Goal: Communication & Community: Connect with others

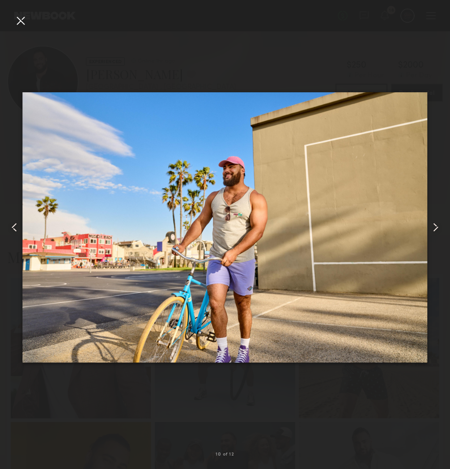
scroll to position [511, 0]
click at [292, 30] on div at bounding box center [225, 227] width 450 height 426
click at [32, 23] on div at bounding box center [225, 227] width 450 height 426
click at [23, 23] on div at bounding box center [20, 20] width 14 height 14
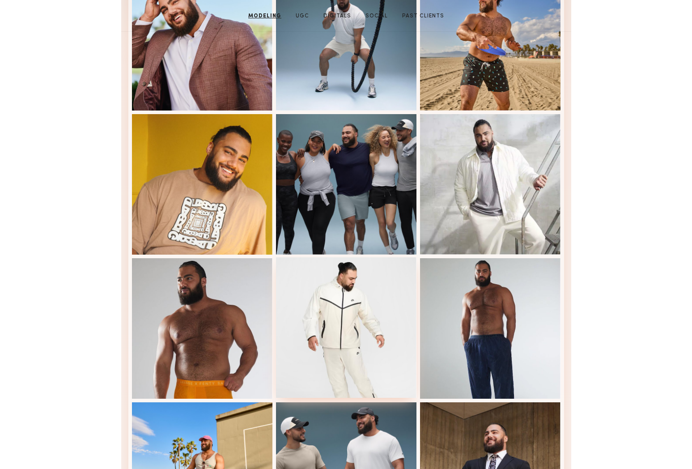
scroll to position [0, 0]
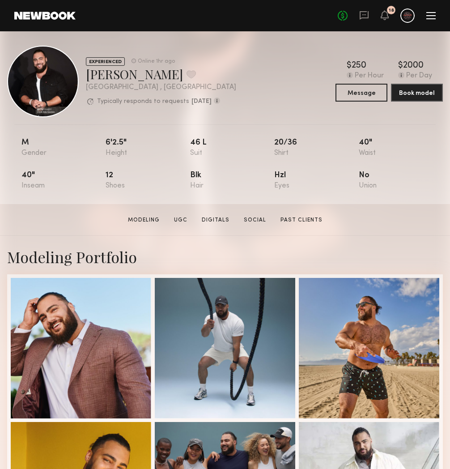
click at [412, 16] on div at bounding box center [407, 15] width 14 height 14
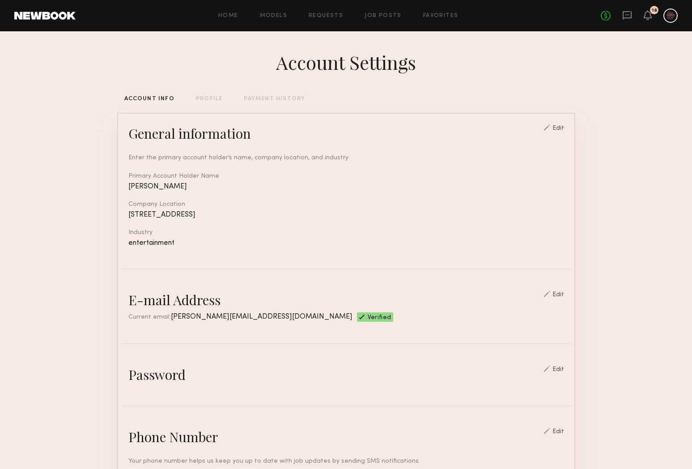
click at [386, 12] on div "Home Models Requests Job Posts Favorites Sign Out No fees up to $5,000 18" at bounding box center [377, 15] width 602 height 14
click at [385, 15] on link "Job Posts" at bounding box center [382, 16] width 37 height 6
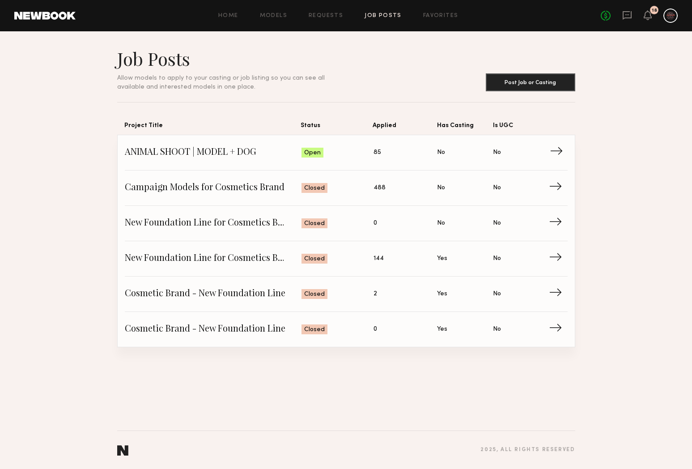
click at [270, 155] on span "ANIMAL SHOOT | MODEL + DOG" at bounding box center [213, 152] width 177 height 13
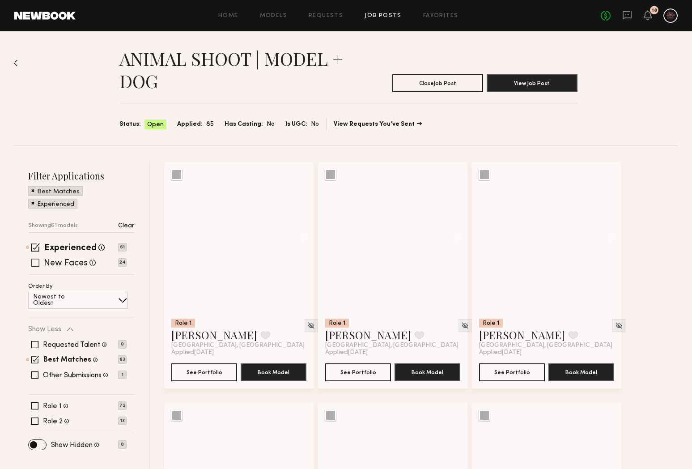
click at [35, 264] on span at bounding box center [35, 262] width 8 height 8
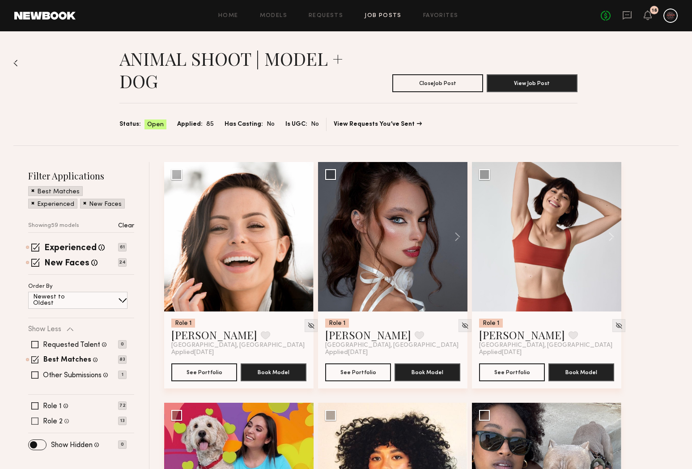
click at [34, 419] on span at bounding box center [34, 420] width 7 height 7
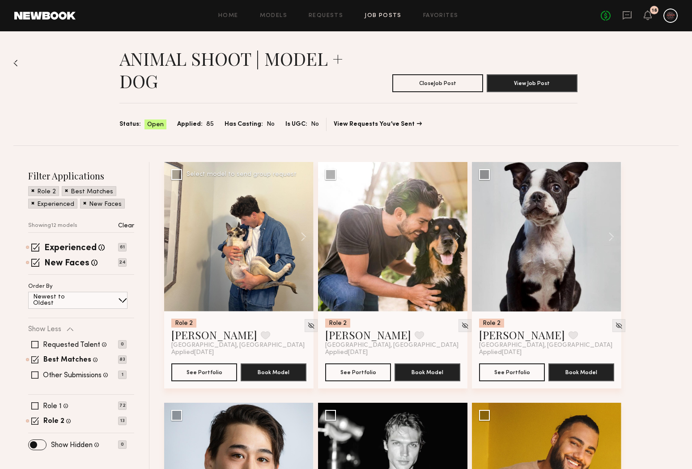
click at [253, 280] on div at bounding box center [238, 236] width 149 height 149
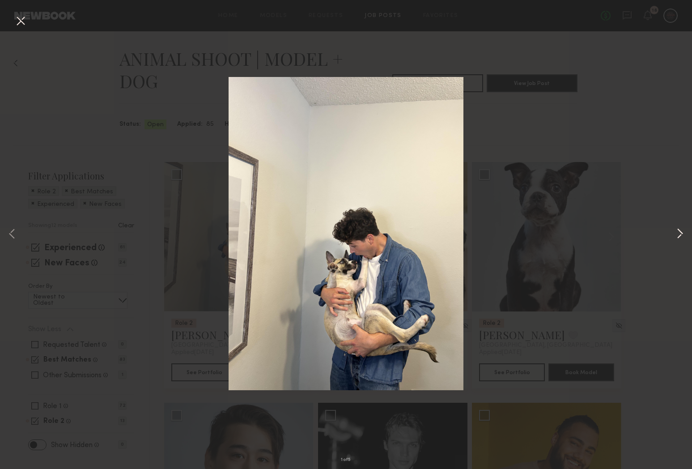
click at [449, 228] on button at bounding box center [679, 234] width 11 height 375
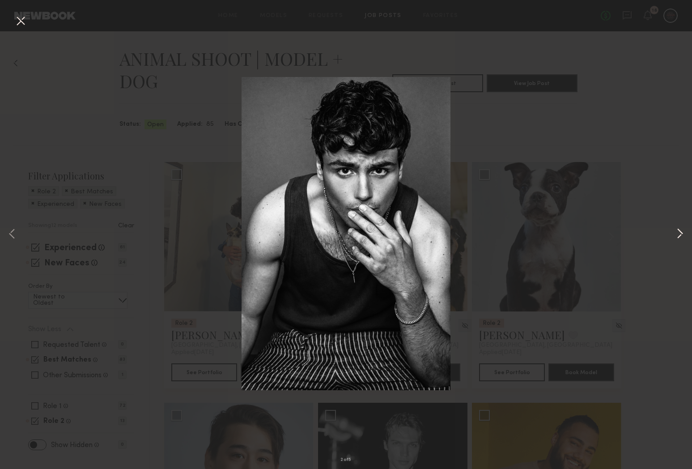
click at [449, 229] on button at bounding box center [679, 234] width 11 height 375
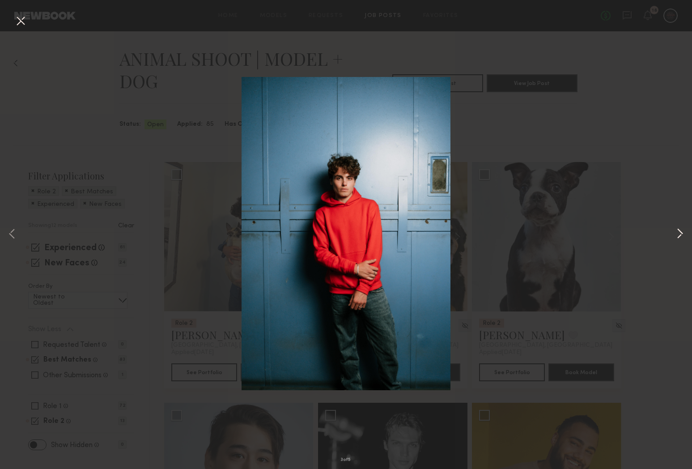
click at [449, 236] on button at bounding box center [679, 234] width 11 height 375
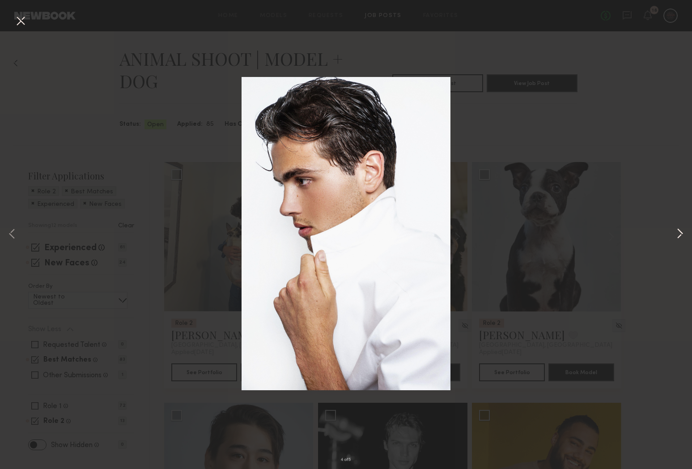
click at [449, 236] on button at bounding box center [679, 234] width 11 height 375
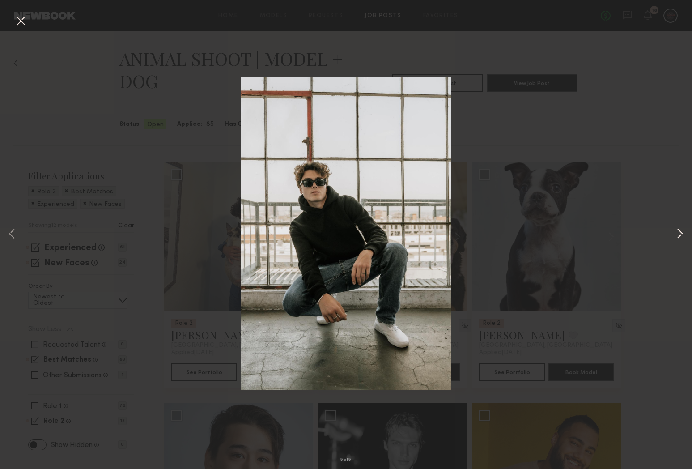
click at [449, 236] on button at bounding box center [679, 234] width 11 height 375
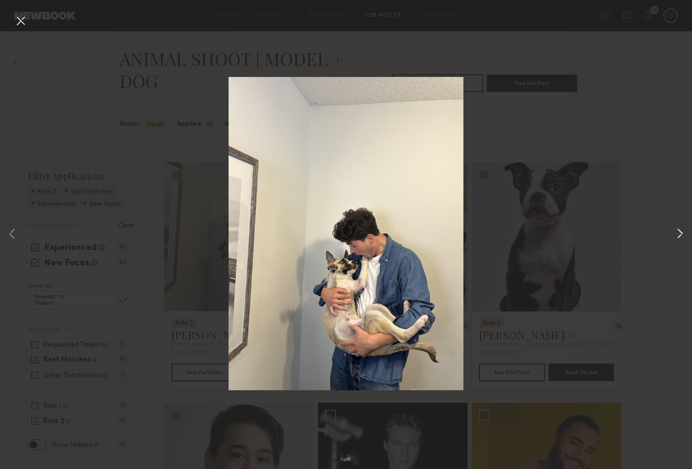
click at [449, 237] on button at bounding box center [679, 234] width 11 height 375
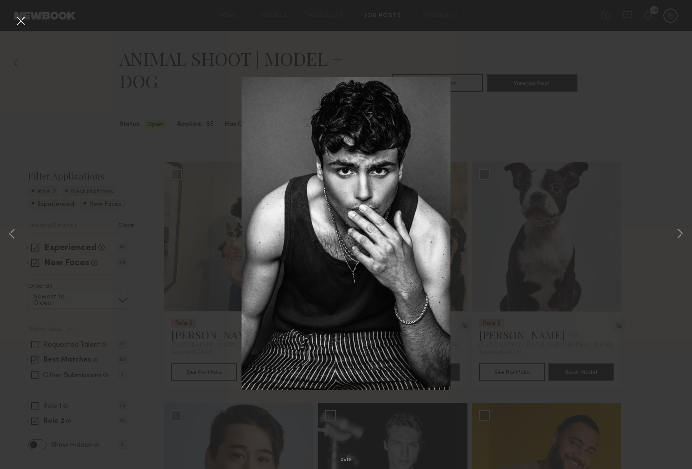
click at [449, 184] on div "2 of 5" at bounding box center [346, 234] width 692 height 469
click at [21, 15] on button at bounding box center [20, 21] width 14 height 16
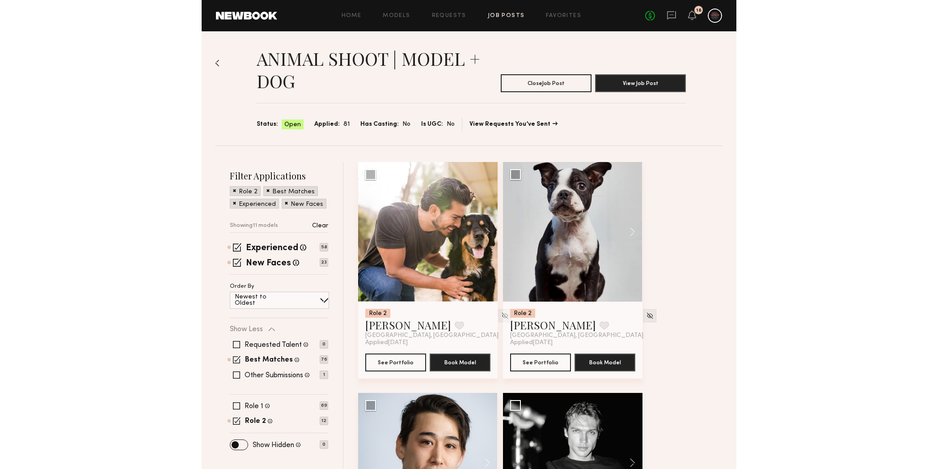
scroll to position [211, 0]
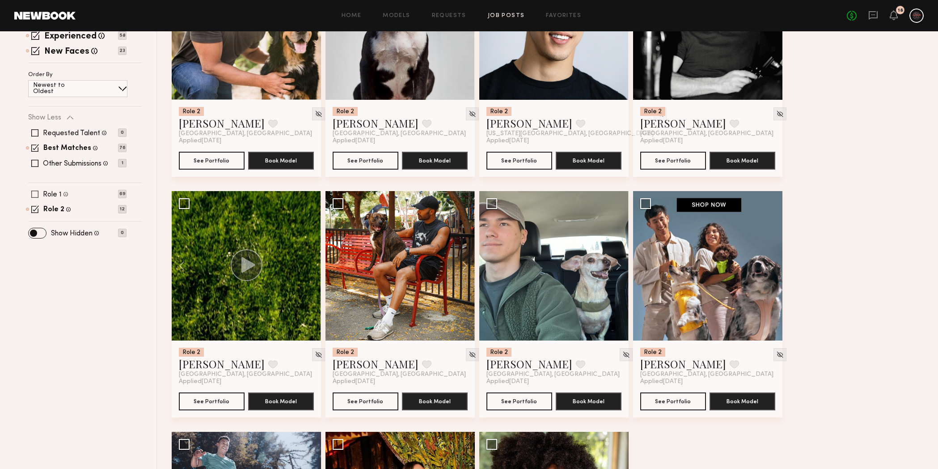
click at [37, 192] on span at bounding box center [34, 193] width 7 height 7
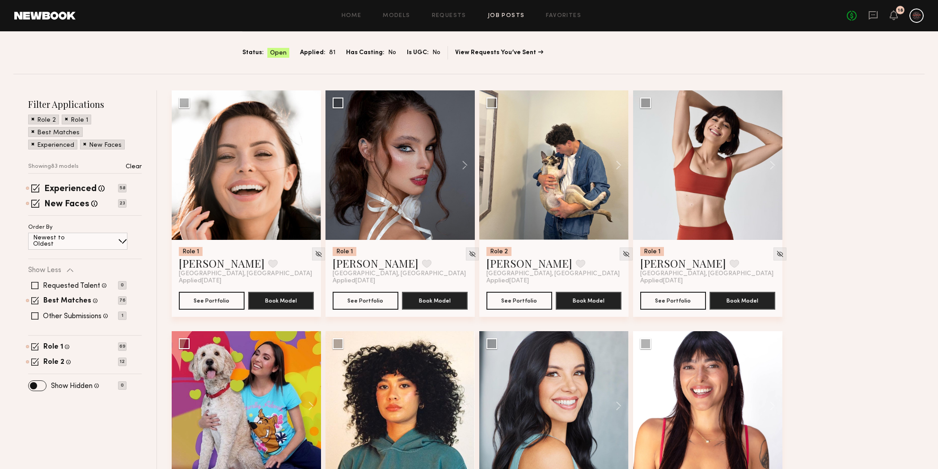
scroll to position [118, 0]
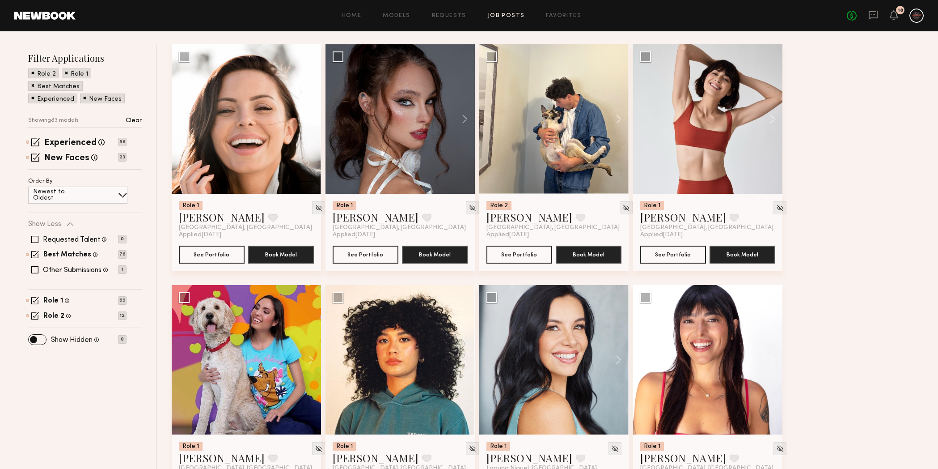
click at [32, 310] on div "Role 1 Female, 18–45, All ethnicities 69 Role 2 Male, 18–45, All ethnicities 12" at bounding box center [85, 308] width 114 height 22
click at [34, 313] on span at bounding box center [35, 316] width 8 height 8
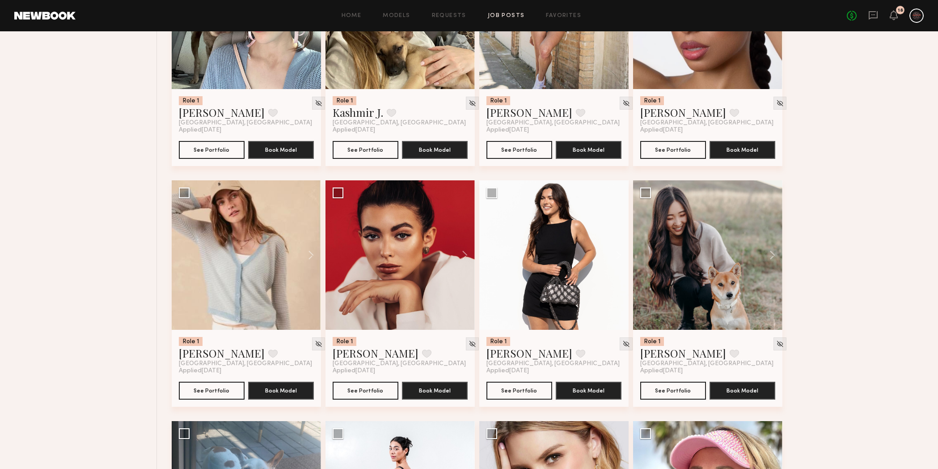
scroll to position [1664, 0]
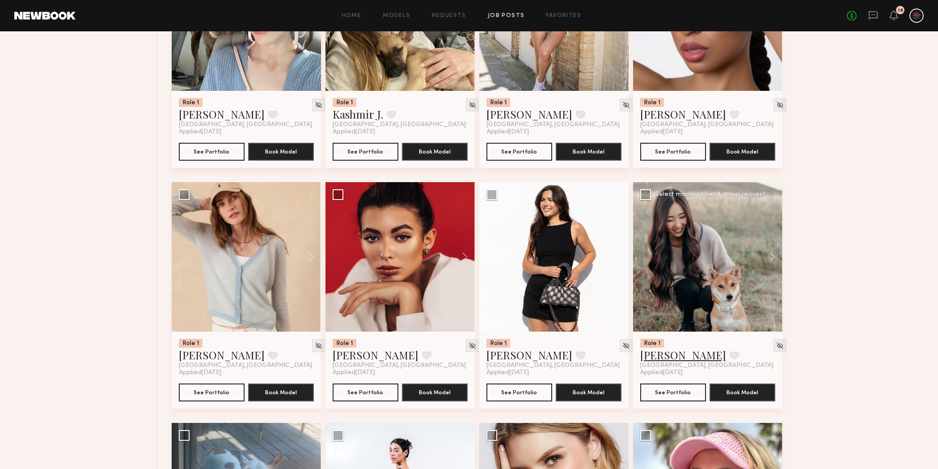
click at [534, 357] on link "Hannah K." at bounding box center [683, 354] width 86 height 14
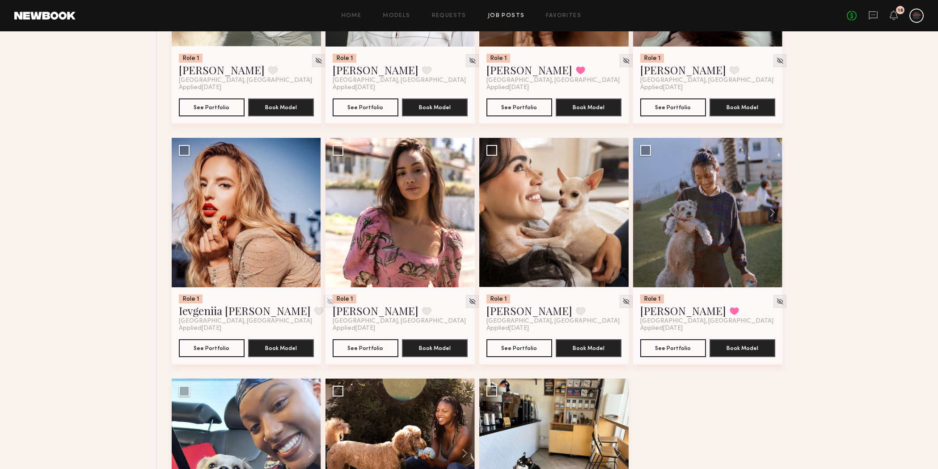
scroll to position [3700, 0]
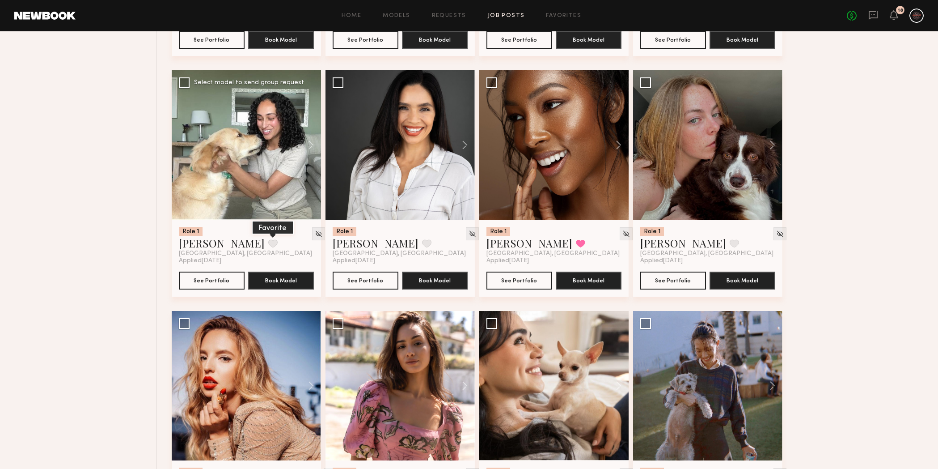
click at [268, 247] on button at bounding box center [272, 243] width 9 height 8
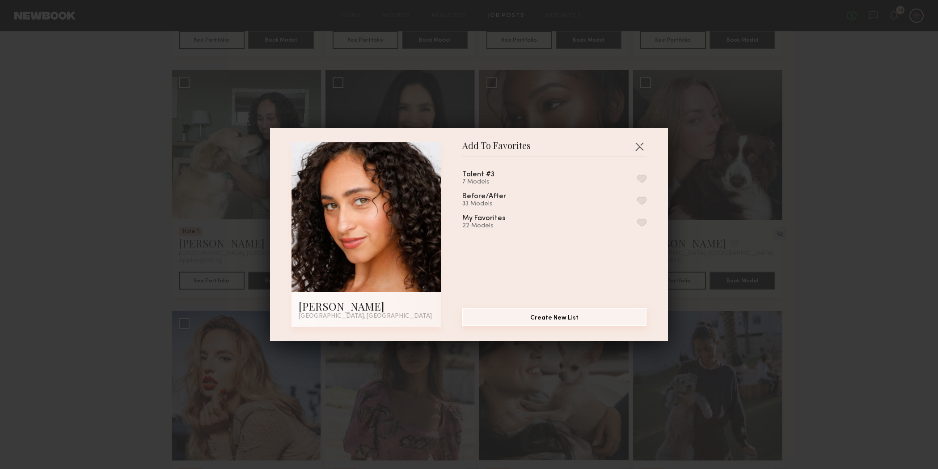
click at [534, 312] on button "Create New List" at bounding box center [554, 317] width 184 height 18
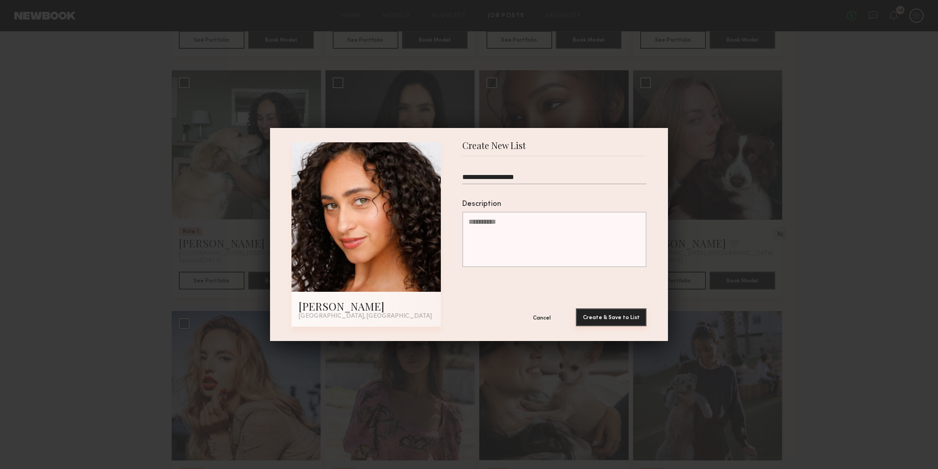
type input "**********"
click at [534, 314] on button "Create & Save to List" at bounding box center [611, 317] width 71 height 18
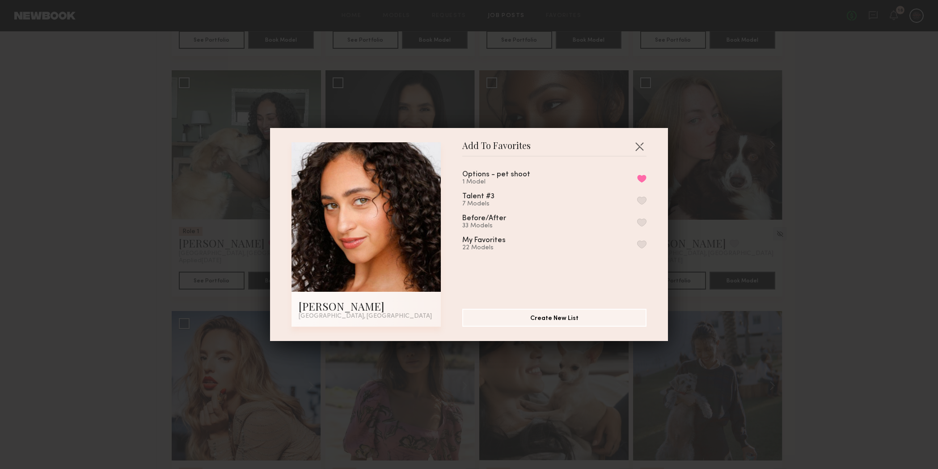
drag, startPoint x: 651, startPoint y: 146, endPoint x: 647, endPoint y: 148, distance: 4.6
click at [534, 146] on div "Add To Favorites Brandi O. Los Angeles, CA Add To Favorites Options - pet shoot…" at bounding box center [469, 234] width 398 height 213
click at [534, 148] on div "Add To Favorites Brandi O. Los Angeles, CA Add To Favorites Options - pet shoot…" at bounding box center [469, 234] width 398 height 213
click at [534, 147] on button "button" at bounding box center [639, 146] width 14 height 14
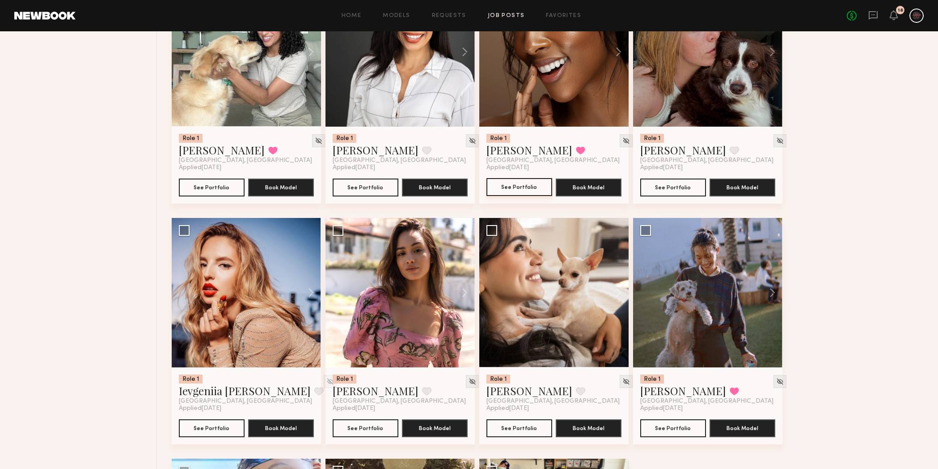
scroll to position [3821, 0]
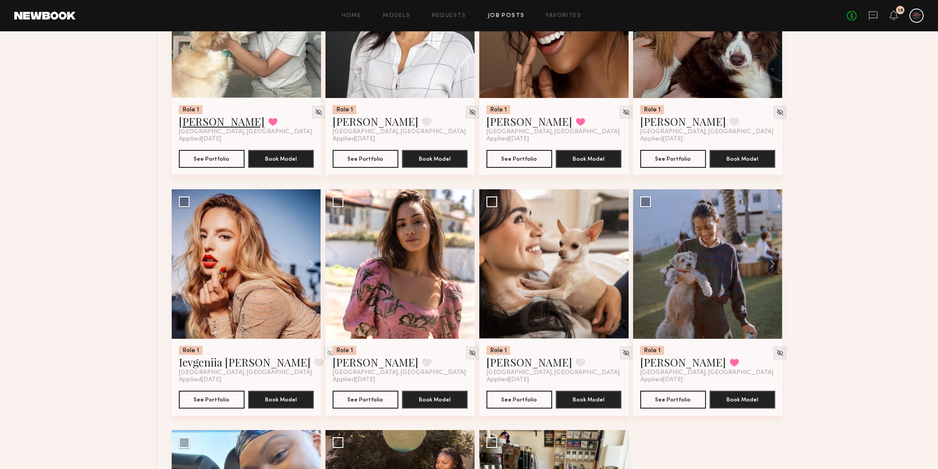
click at [199, 128] on link "Brandi O." at bounding box center [222, 121] width 86 height 14
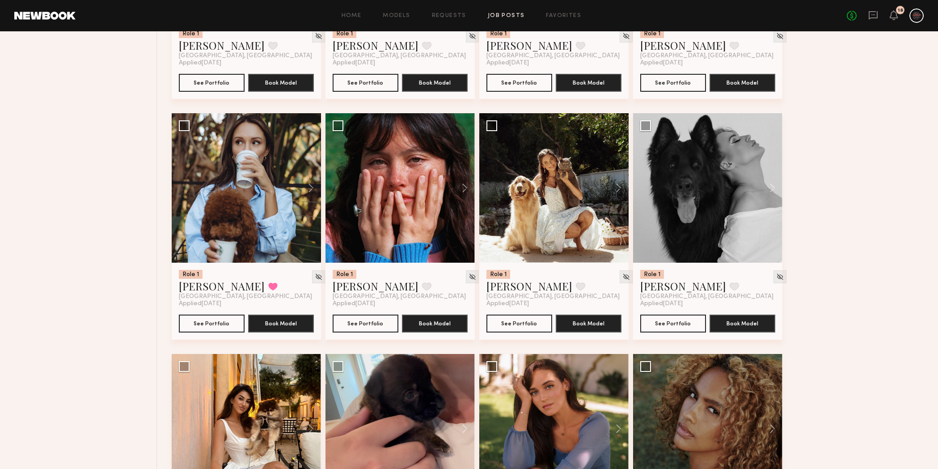
scroll to position [3161, 0]
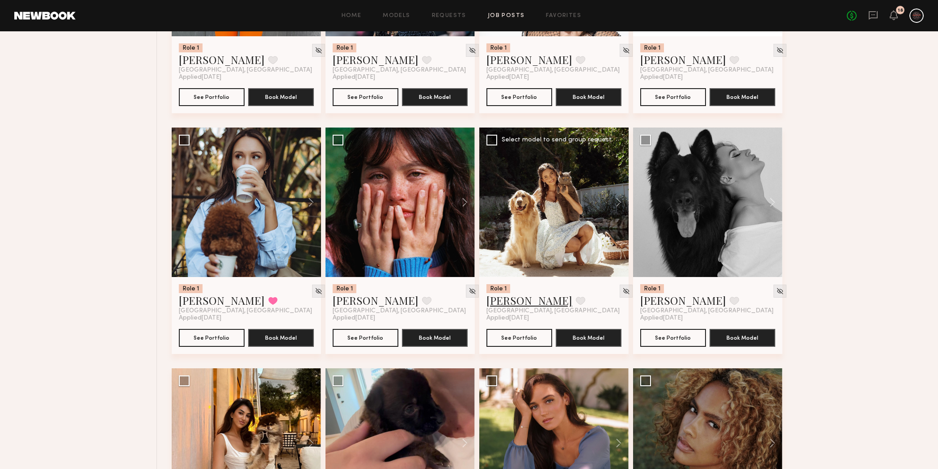
click at [510, 300] on link "Aarika W." at bounding box center [529, 300] width 86 height 14
click at [534, 304] on button at bounding box center [580, 300] width 9 height 8
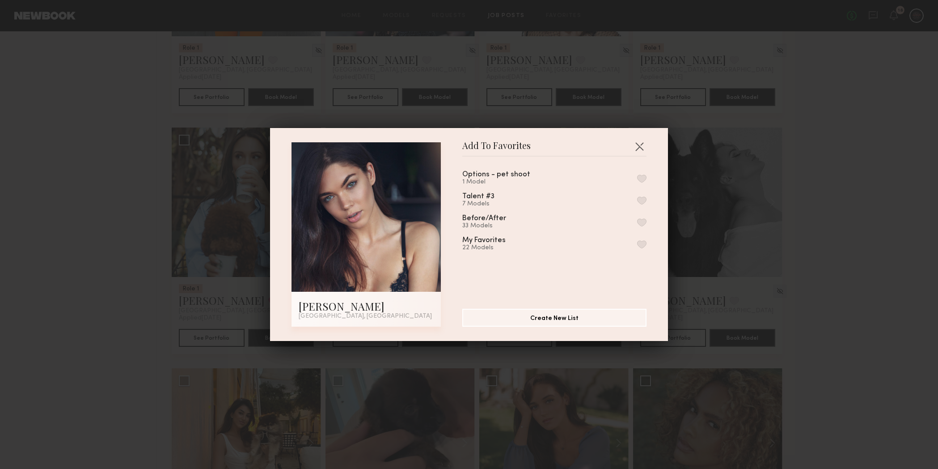
click at [534, 178] on button "button" at bounding box center [641, 178] width 9 height 8
click at [534, 325] on button "Create New List" at bounding box center [554, 317] width 184 height 18
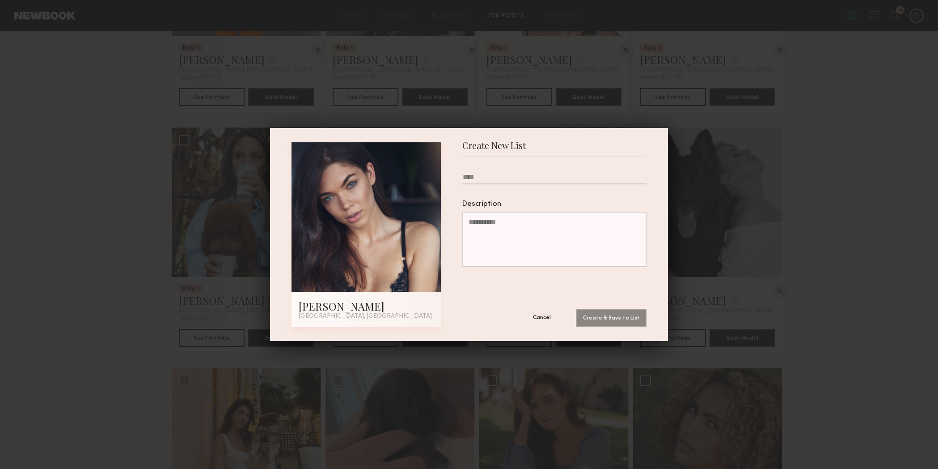
click at [534, 321] on button "Cancel" at bounding box center [542, 317] width 54 height 18
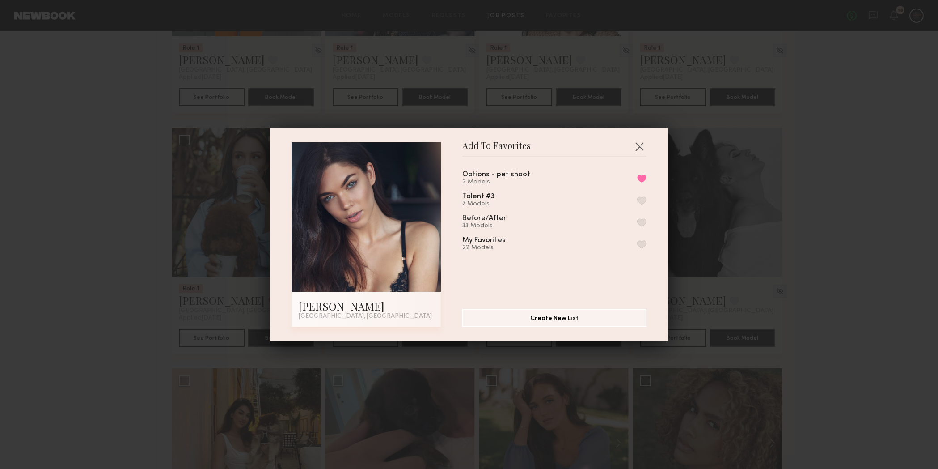
click at [534, 179] on div "Add To Favorites Aarika W. Los Angeles, CA Add To Favorites Options - pet shoot…" at bounding box center [469, 234] width 938 height 469
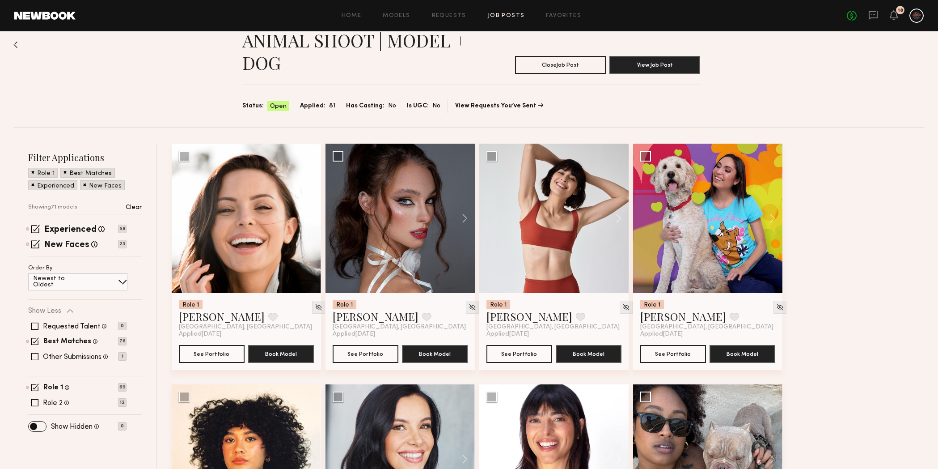
scroll to position [0, 0]
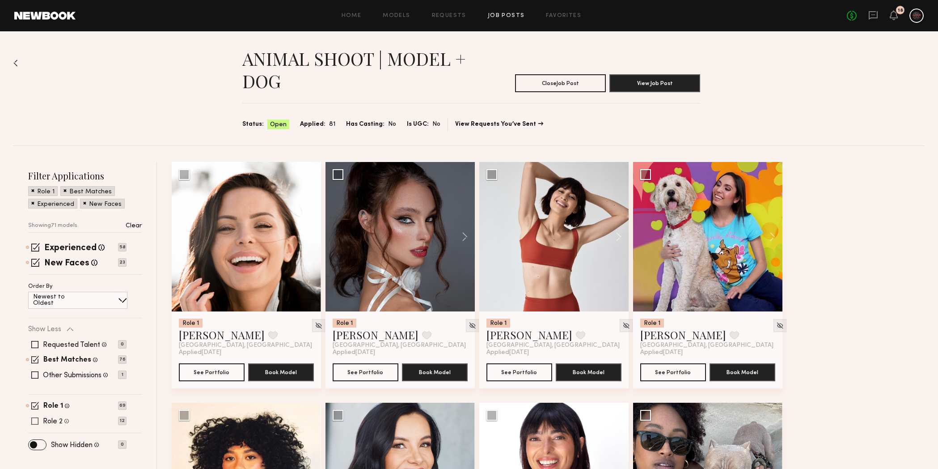
click at [35, 421] on span at bounding box center [34, 420] width 7 height 7
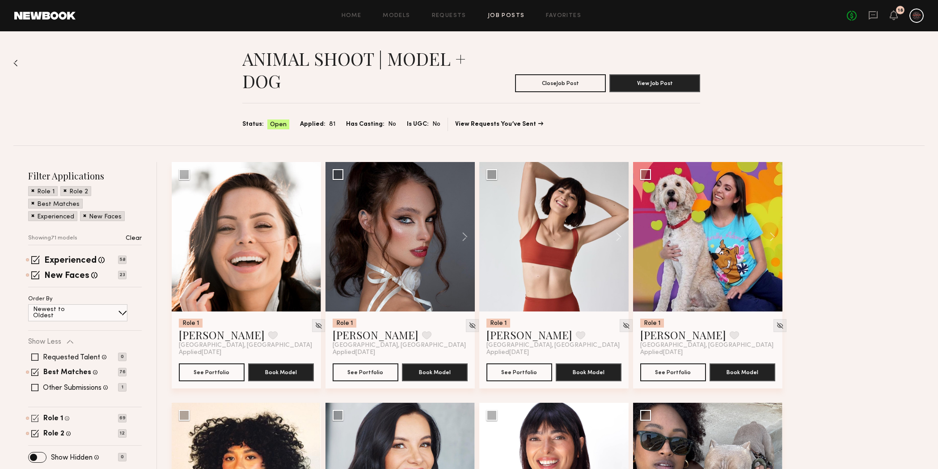
click at [35, 418] on span at bounding box center [35, 418] width 8 height 8
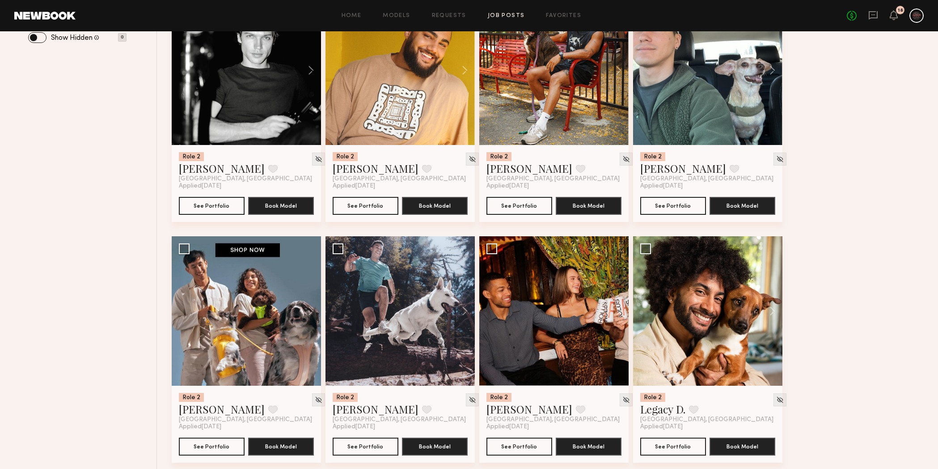
scroll to position [415, 0]
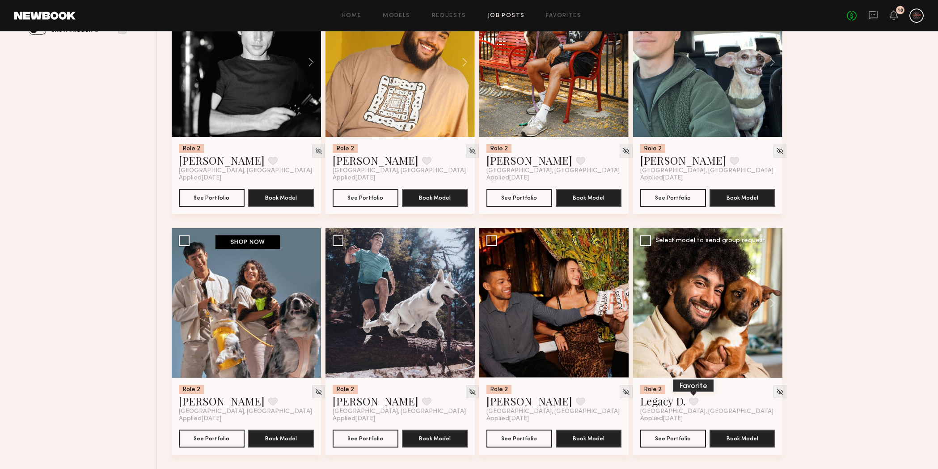
click at [534, 400] on button at bounding box center [693, 401] width 9 height 8
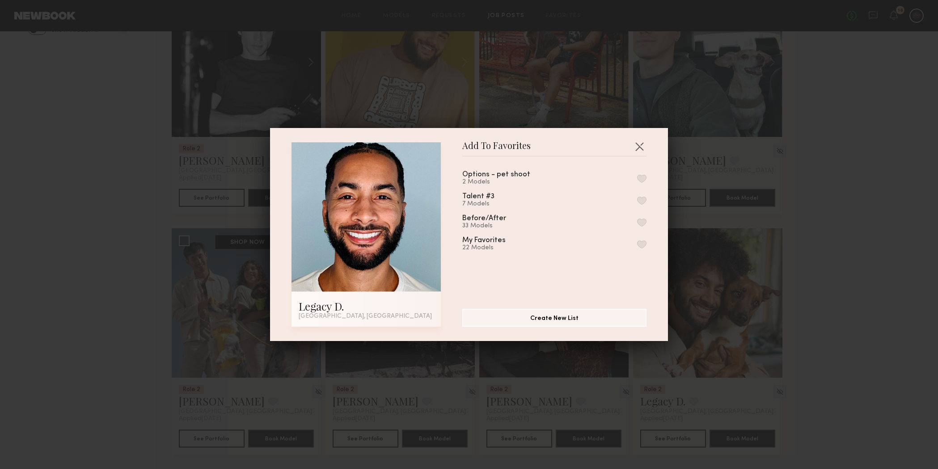
click at [534, 180] on button "button" at bounding box center [641, 178] width 9 height 8
click at [534, 148] on button "button" at bounding box center [639, 146] width 14 height 14
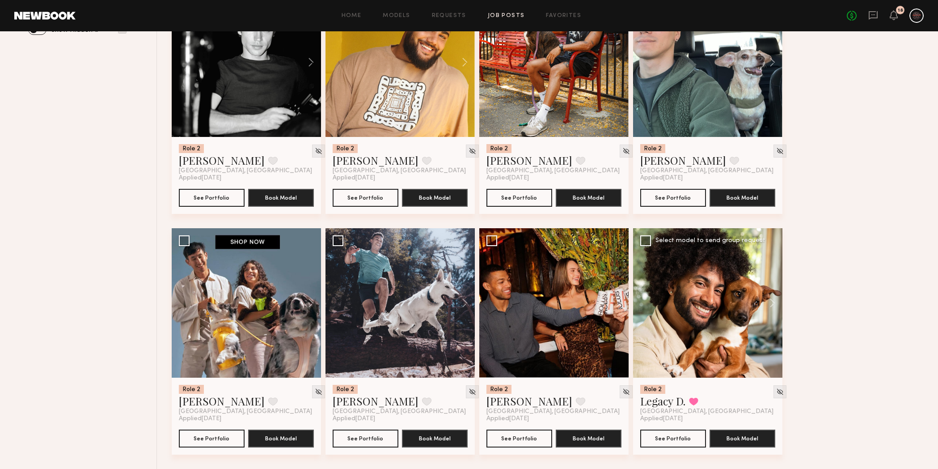
click at [534, 296] on div at bounding box center [707, 302] width 149 height 149
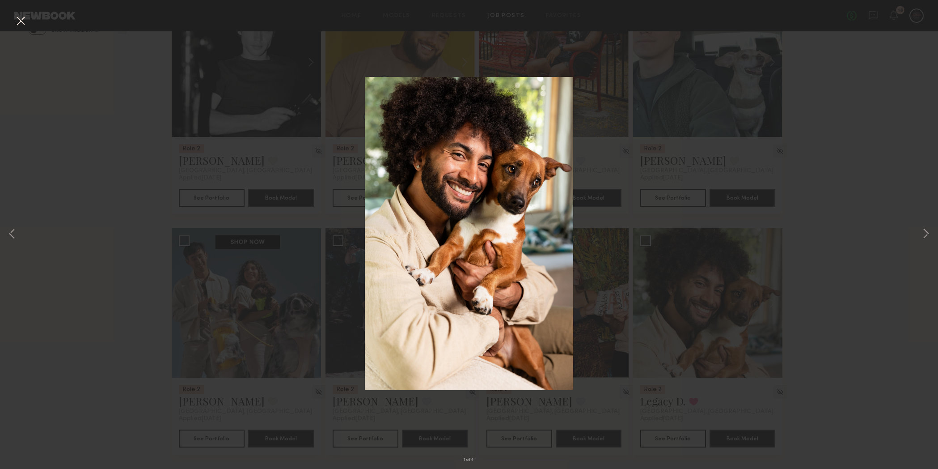
click at [19, 21] on button at bounding box center [20, 21] width 14 height 16
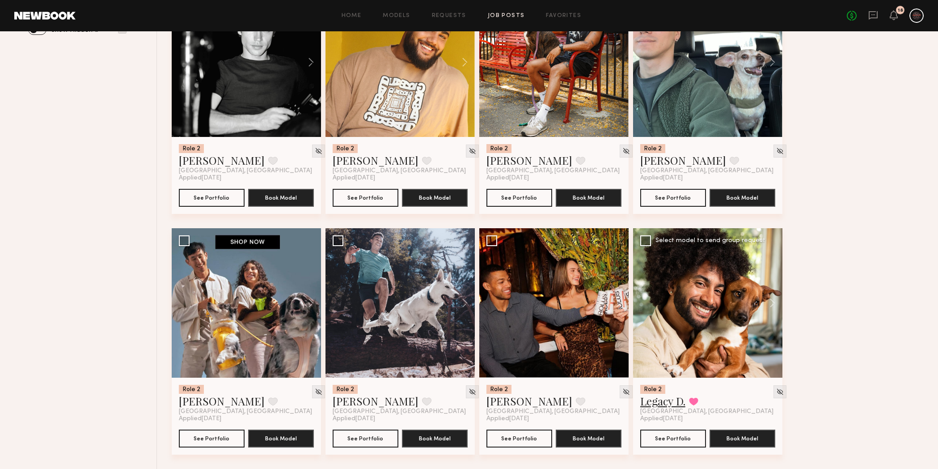
click at [534, 401] on link "Legacy D." at bounding box center [662, 400] width 45 height 14
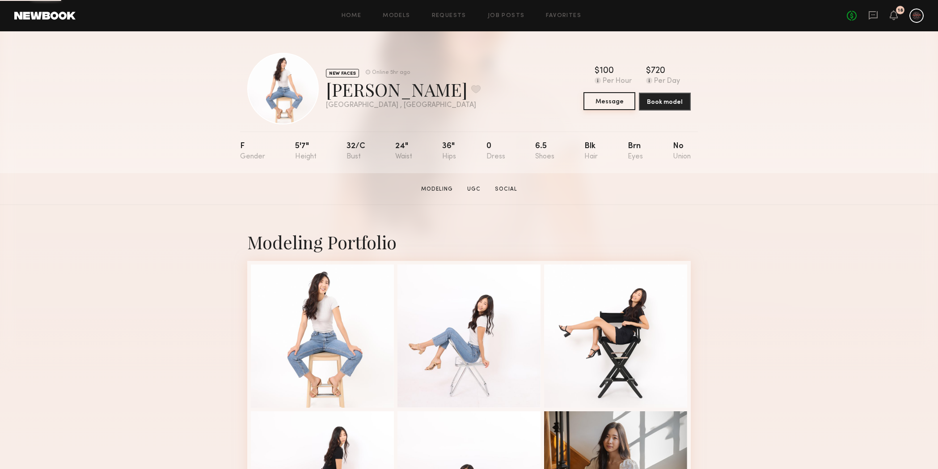
click at [620, 106] on button "Message" at bounding box center [609, 101] width 52 height 18
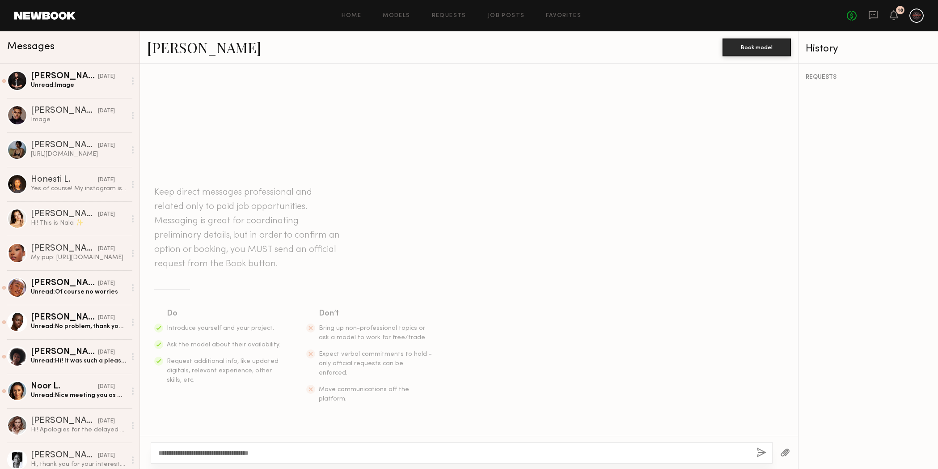
click at [317, 454] on textarea "**********" at bounding box center [453, 452] width 591 height 9
type textarea "**********"
click at [758, 453] on button "button" at bounding box center [761, 452] width 10 height 11
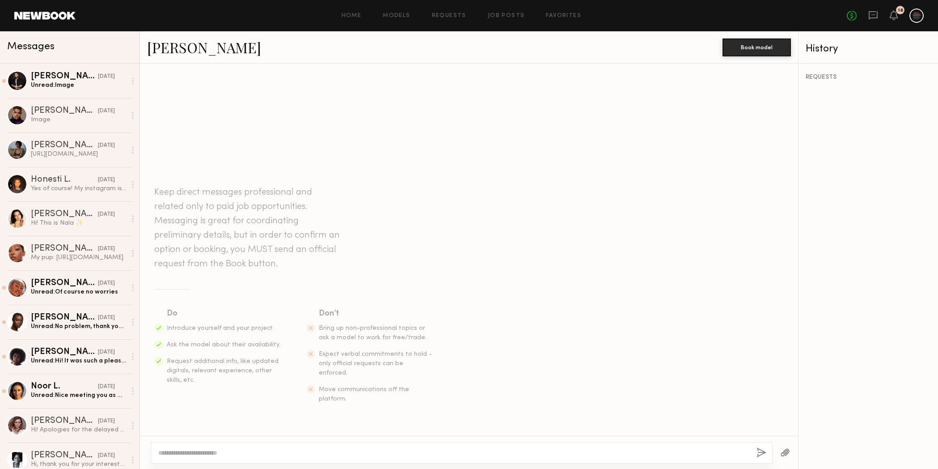
scroll to position [4, 0]
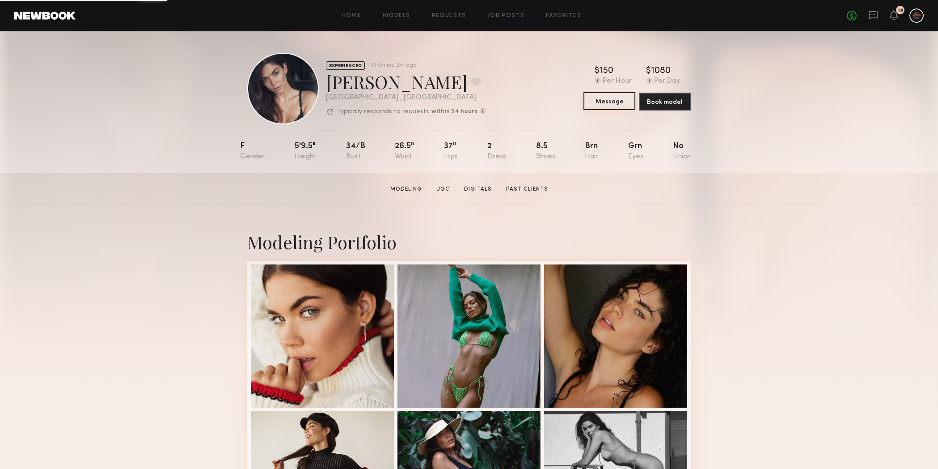
click at [617, 105] on button "Message" at bounding box center [609, 101] width 52 height 18
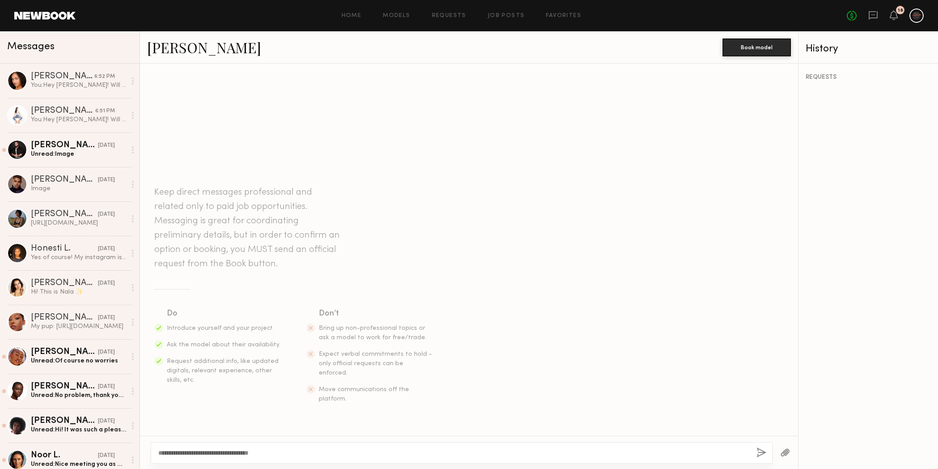
drag, startPoint x: 194, startPoint y: 453, endPoint x: 171, endPoint y: 454, distance: 22.4
click at [171, 454] on textarea "**********" at bounding box center [453, 452] width 591 height 9
type textarea "**********"
click at [763, 454] on button "button" at bounding box center [761, 452] width 10 height 11
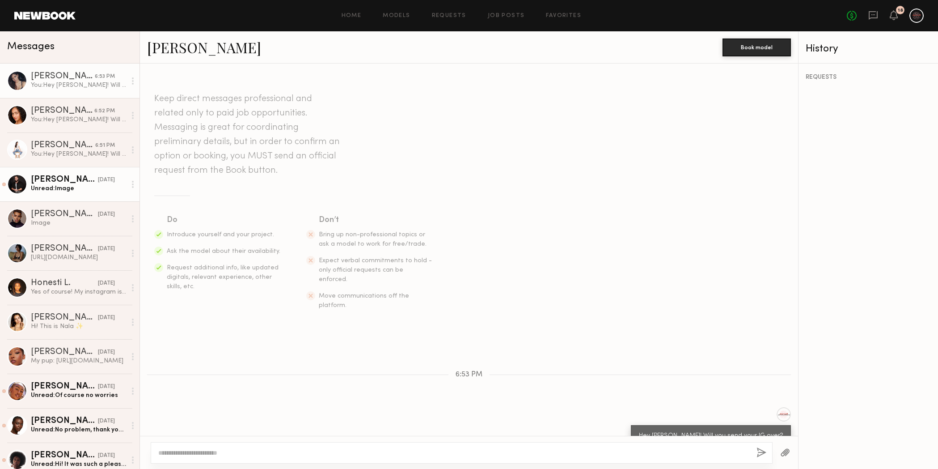
click at [86, 192] on div "Unread: Image" at bounding box center [78, 188] width 95 height 8
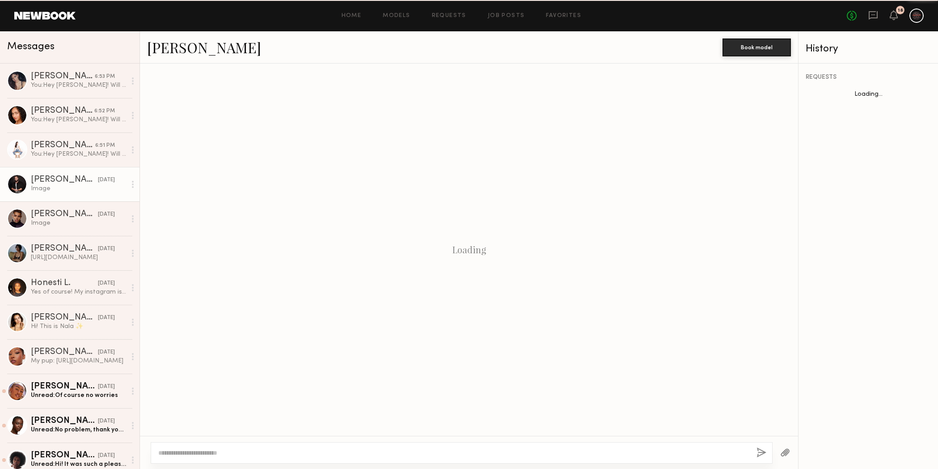
scroll to position [748, 0]
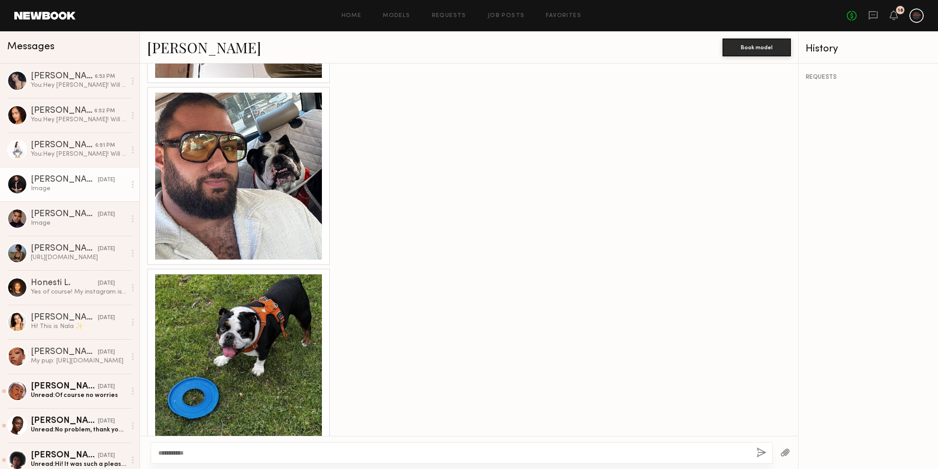
type textarea "**********"
drag, startPoint x: 761, startPoint y: 447, endPoint x: 762, endPoint y: 452, distance: 5.8
click at [761, 447] on button "button" at bounding box center [761, 452] width 10 height 11
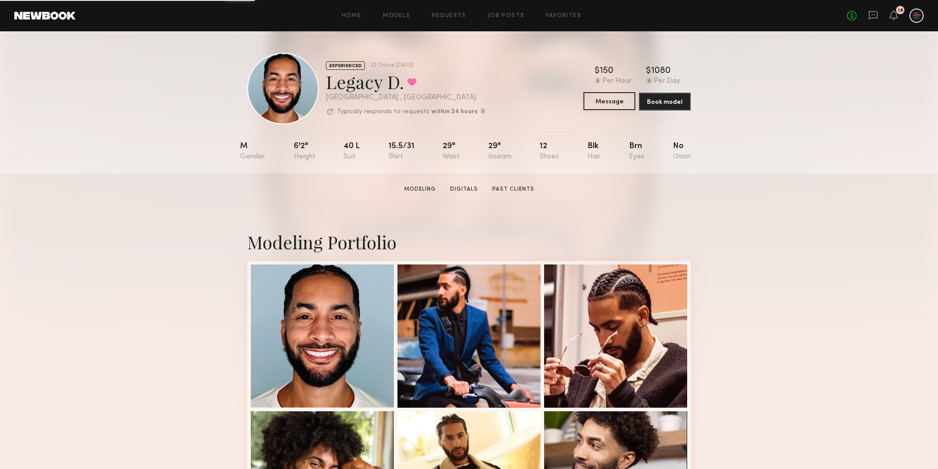
click at [624, 106] on button "Message" at bounding box center [609, 101] width 52 height 18
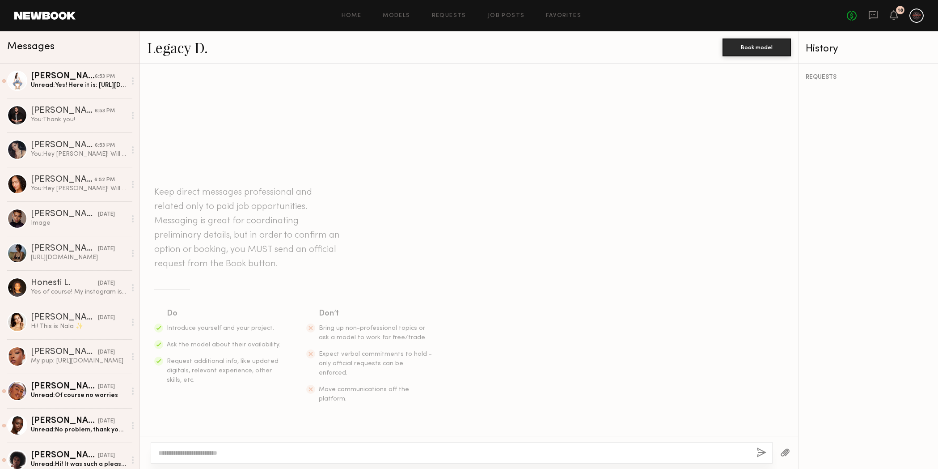
click at [498, 453] on textarea at bounding box center [453, 452] width 591 height 9
type textarea "**********"
click at [763, 454] on button "button" at bounding box center [761, 452] width 10 height 11
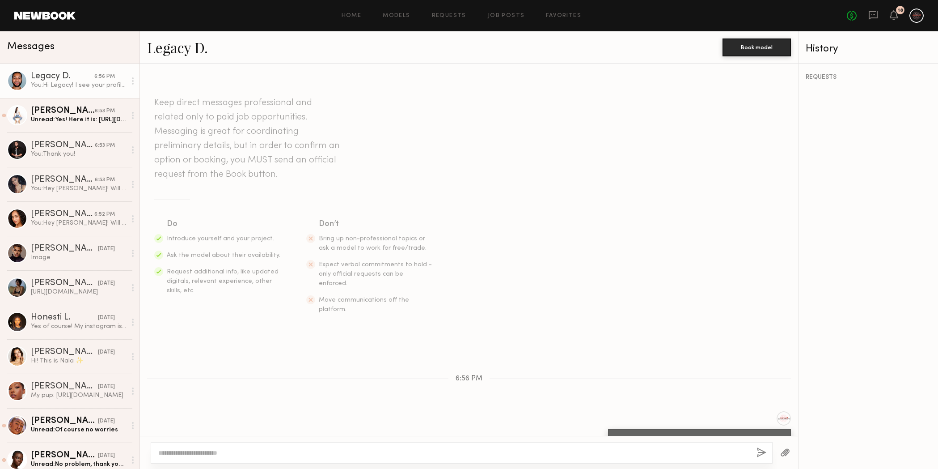
scroll to position [14, 0]
